Goal: Information Seeking & Learning: Find specific fact

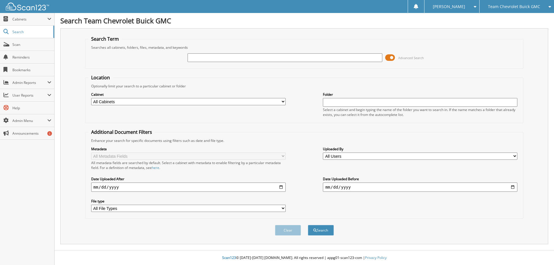
click at [198, 55] on input "text" at bounding box center [284, 57] width 194 height 9
type input "c3553"
click at [308, 225] on button "Search" at bounding box center [321, 230] width 26 height 11
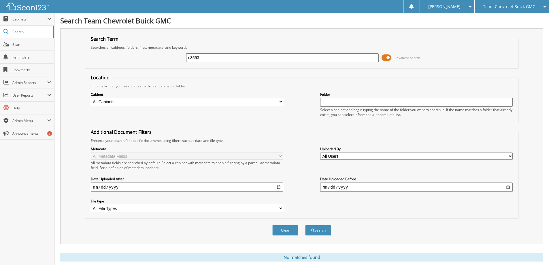
click at [388, 58] on span at bounding box center [387, 57] width 10 height 9
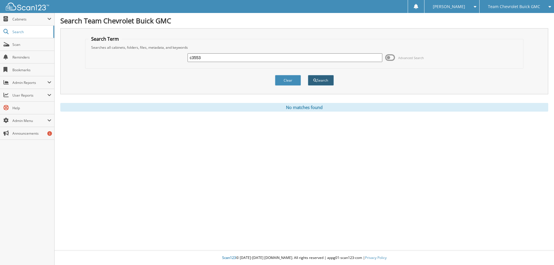
click at [324, 81] on button "Search" at bounding box center [321, 80] width 26 height 11
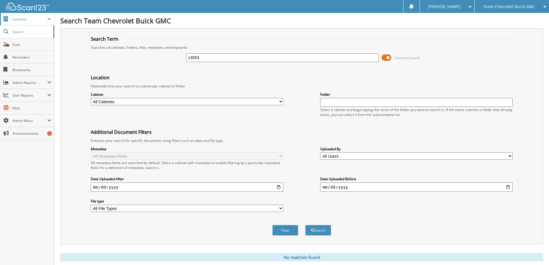
click at [29, 17] on span "Cabinets" at bounding box center [29, 19] width 35 height 5
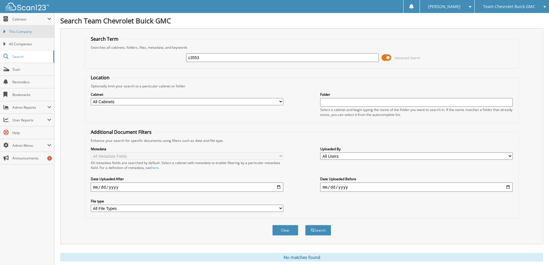
click at [25, 33] on span "This Company" at bounding box center [30, 31] width 42 height 5
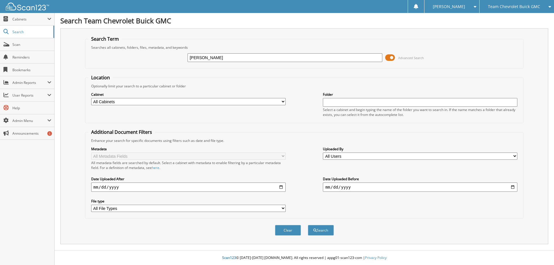
type input "[PERSON_NAME]"
click at [308, 225] on button "Search" at bounding box center [321, 230] width 26 height 11
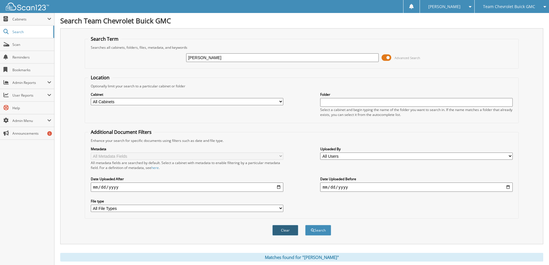
click at [288, 229] on button "Clear" at bounding box center [286, 230] width 26 height 11
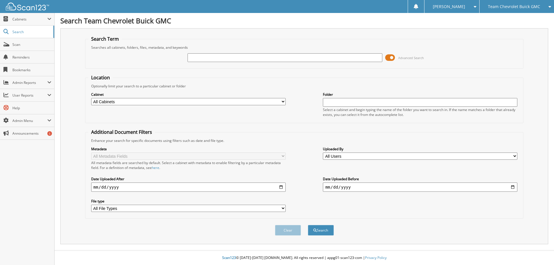
click at [224, 54] on input "text" at bounding box center [284, 57] width 194 height 9
type input "c3553"
click at [308, 225] on button "Search" at bounding box center [321, 230] width 26 height 11
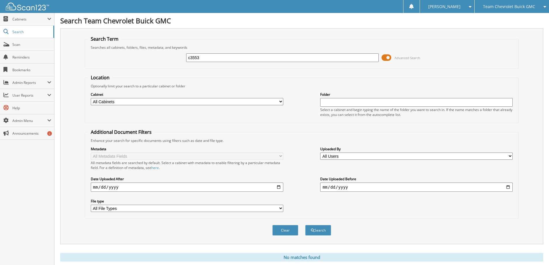
click at [391, 57] on span at bounding box center [387, 57] width 10 height 9
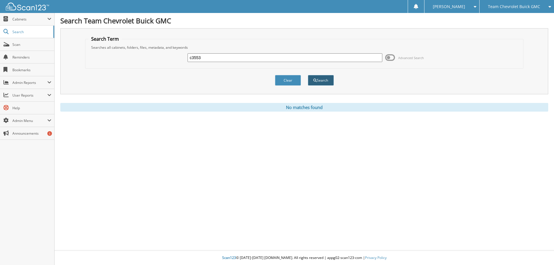
click at [316, 79] on span "submit" at bounding box center [314, 80] width 3 height 3
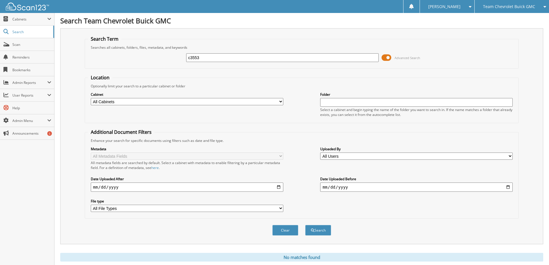
click at [405, 58] on span "Advanced Search" at bounding box center [408, 58] width 26 height 4
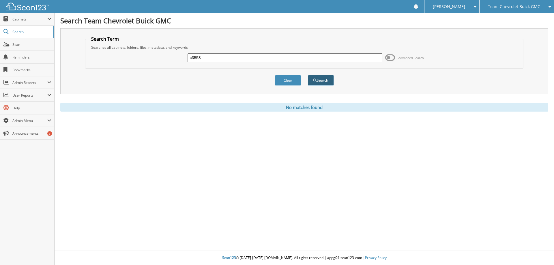
click at [330, 80] on button "Search" at bounding box center [321, 80] width 26 height 11
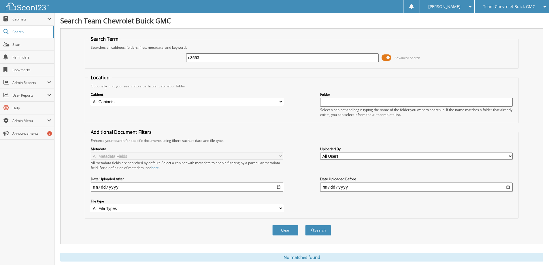
drag, startPoint x: 200, startPoint y: 57, endPoint x: 158, endPoint y: 59, distance: 41.3
click at [161, 59] on div "c3553 Advanced Search" at bounding box center [302, 58] width 428 height 16
type input "[PERSON_NAME]"
click at [401, 57] on span "Advanced Search" at bounding box center [408, 58] width 26 height 4
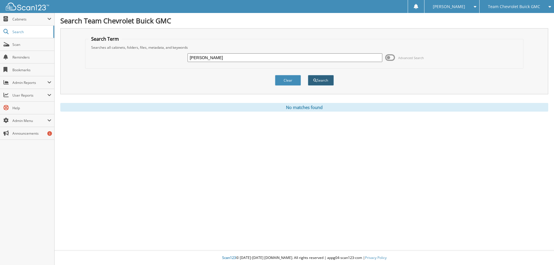
click at [315, 80] on span "submit" at bounding box center [314, 80] width 3 height 3
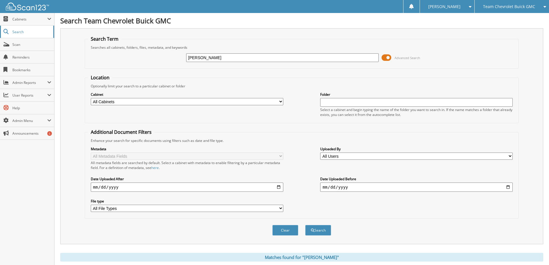
click at [26, 33] on span "Search" at bounding box center [31, 31] width 38 height 5
